Goal: Task Accomplishment & Management: Manage account settings

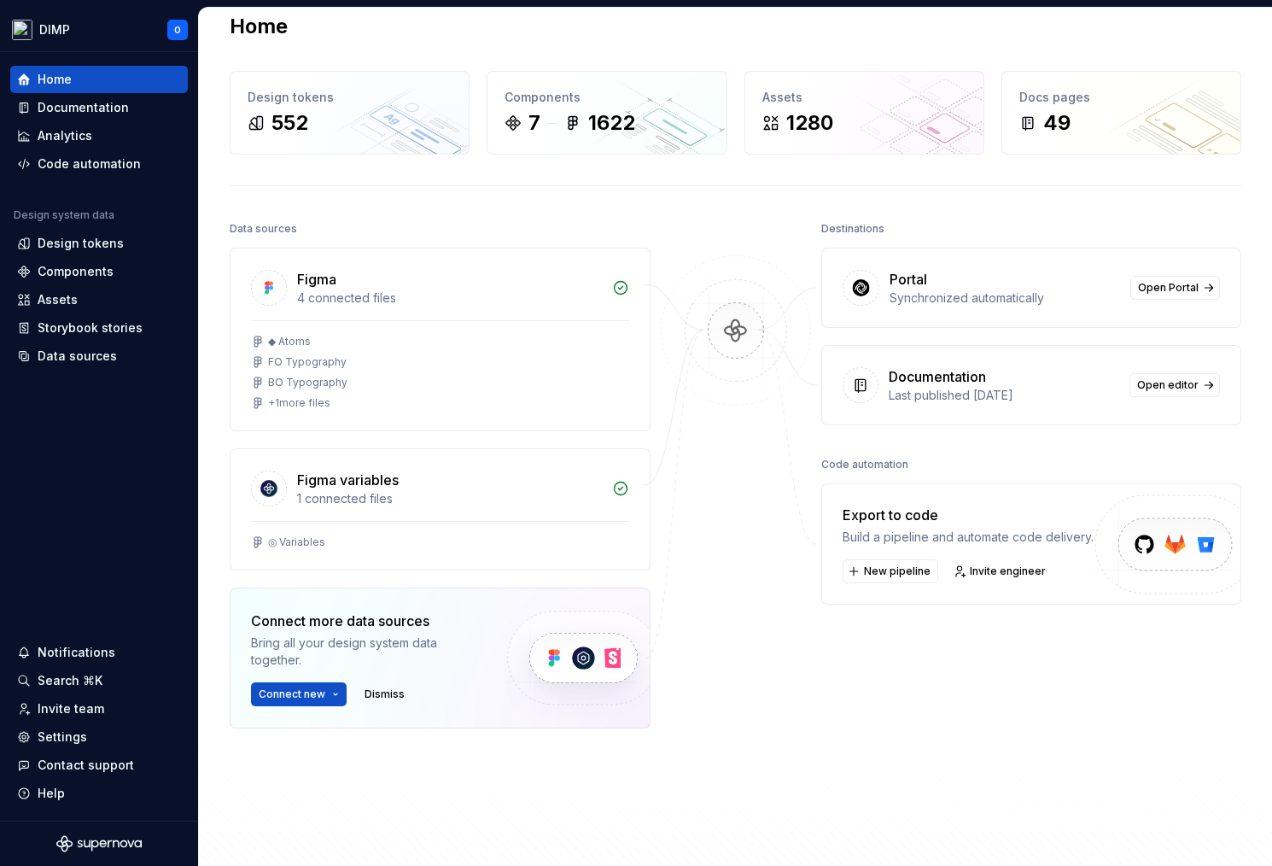
scroll to position [28, 0]
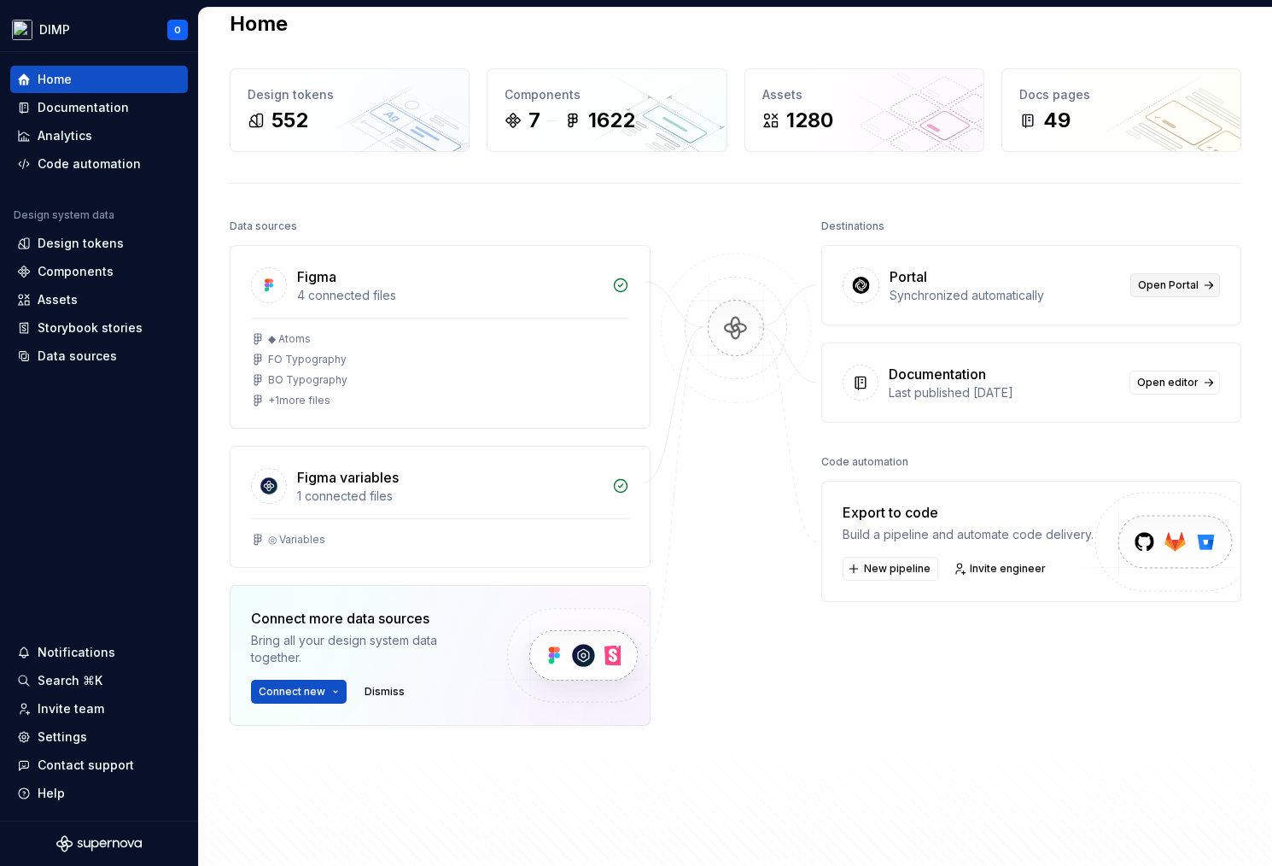
click at [1024, 295] on link "Open Portal" at bounding box center [1175, 285] width 90 height 24
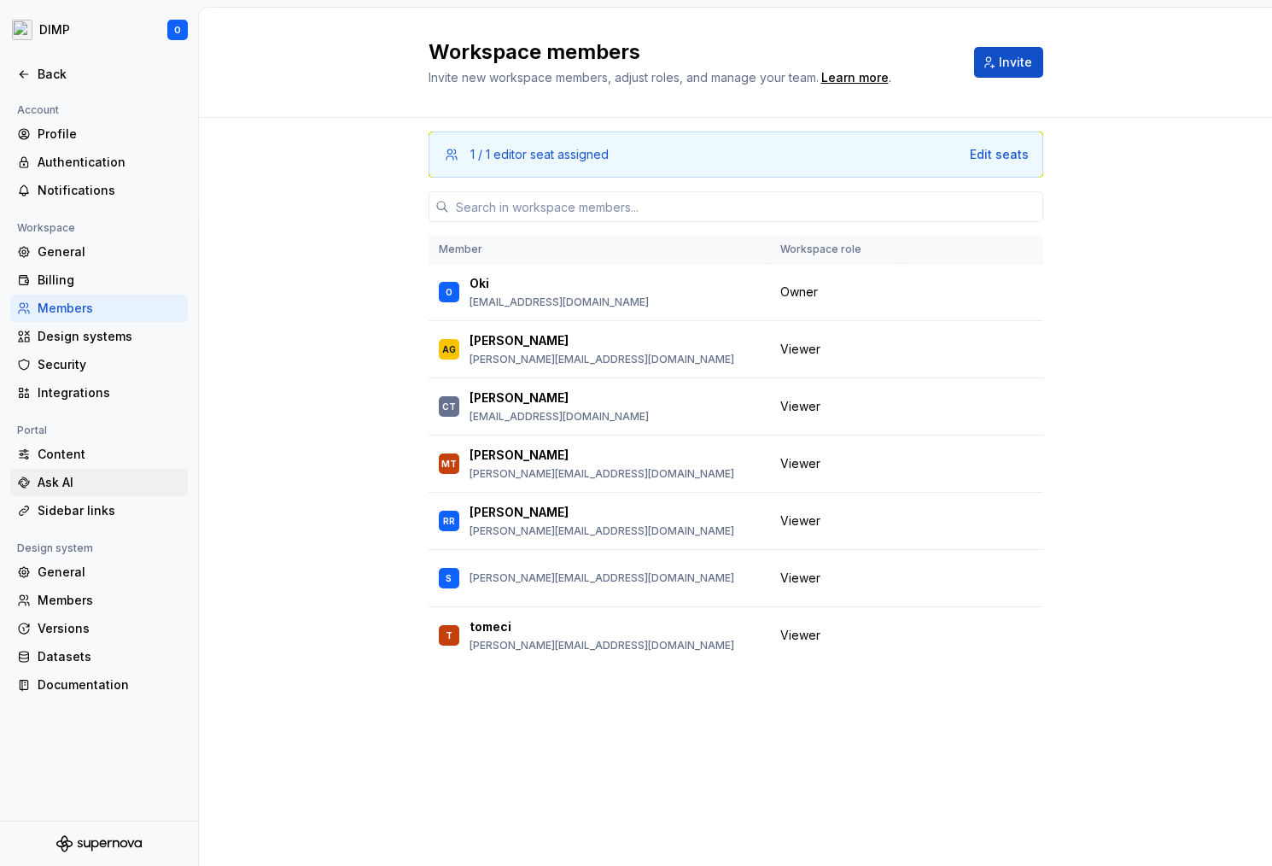
click at [79, 477] on div "Ask AI" at bounding box center [109, 482] width 143 height 17
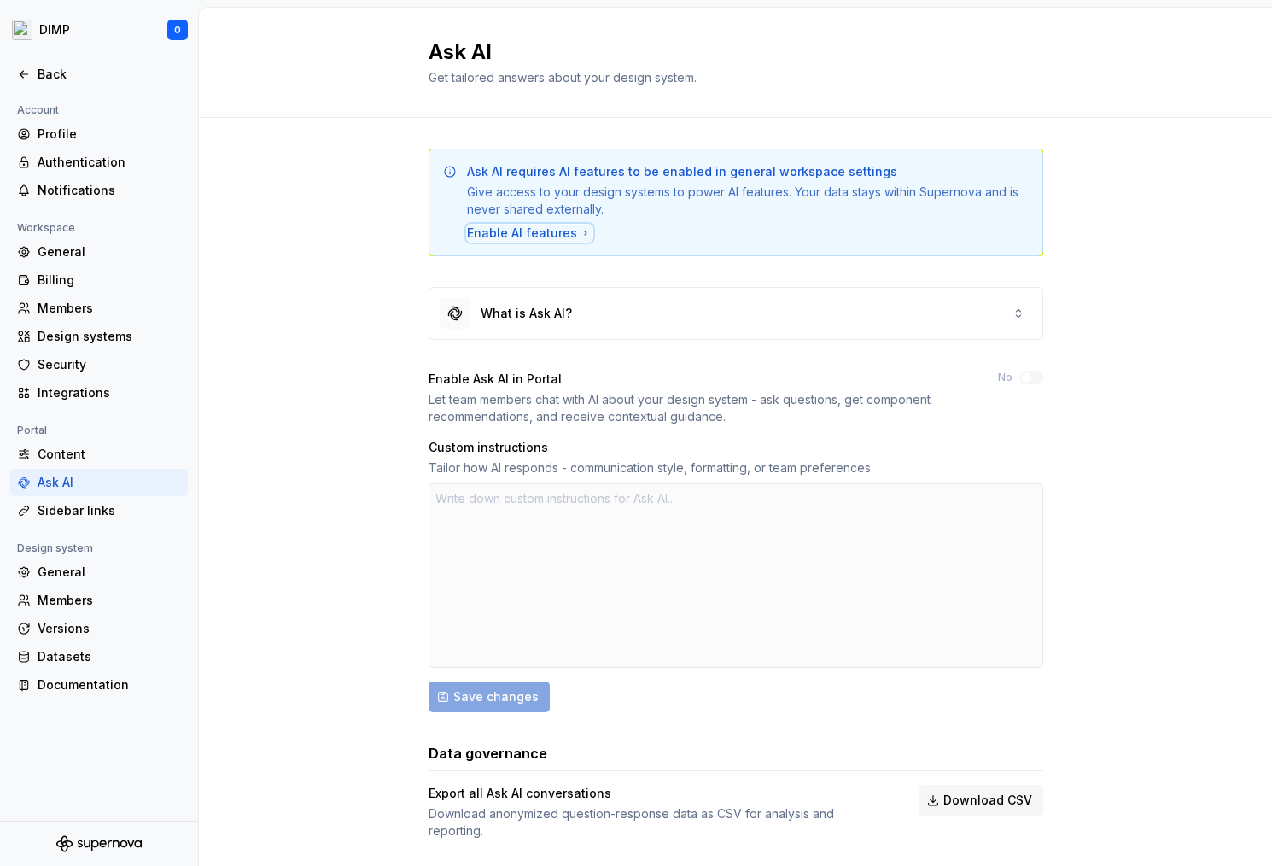
click at [514, 236] on div "Enable AI features" at bounding box center [529, 233] width 125 height 17
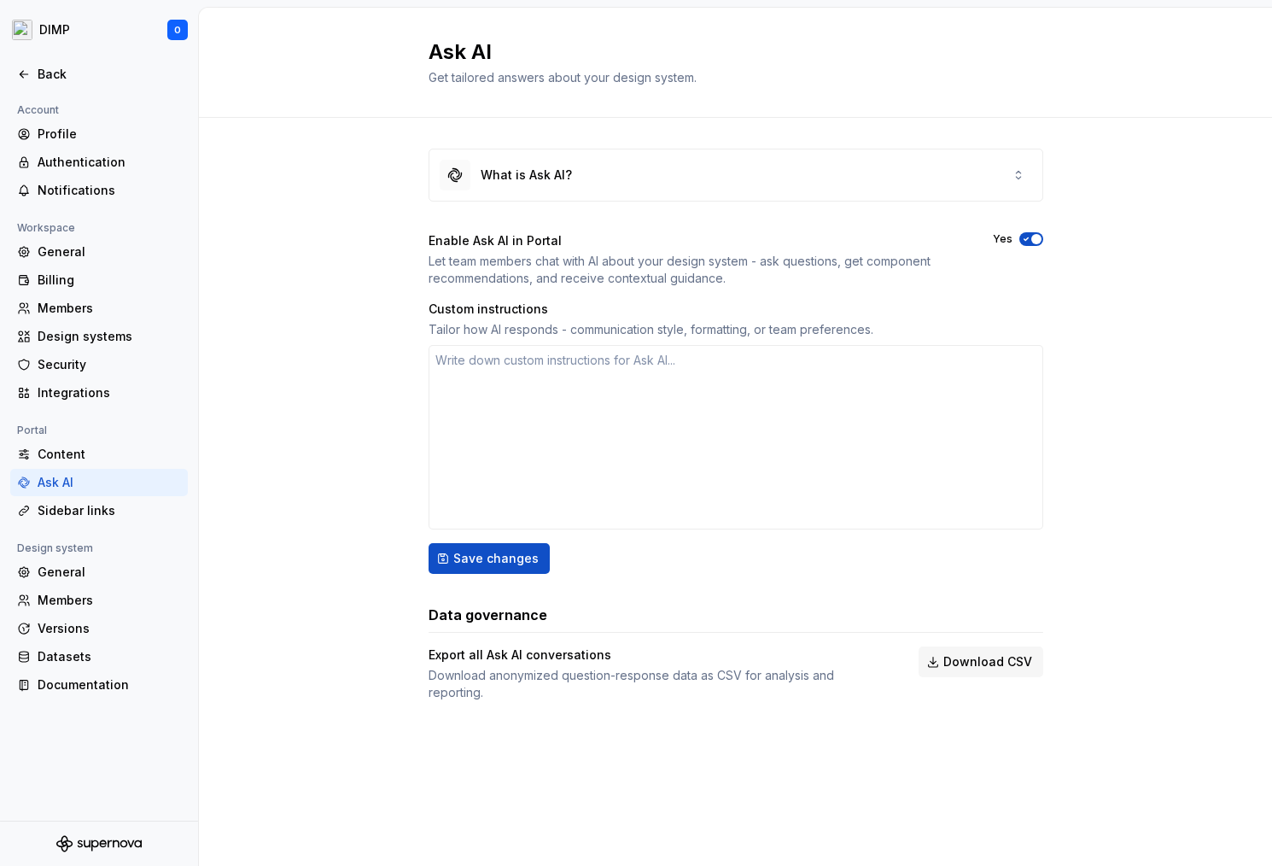
type textarea "*"
